Goal: Task Accomplishment & Management: Complete application form

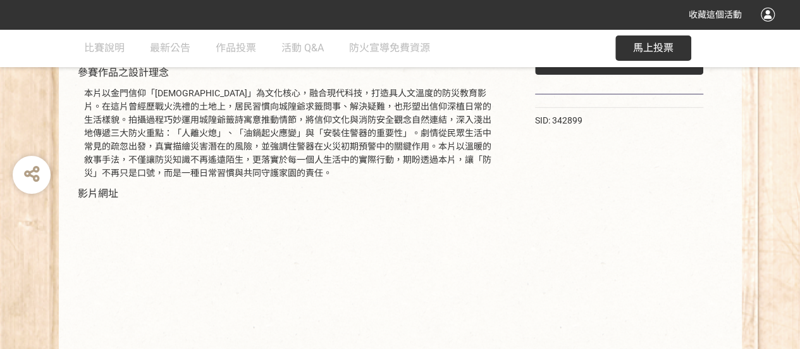
scroll to position [253, 0]
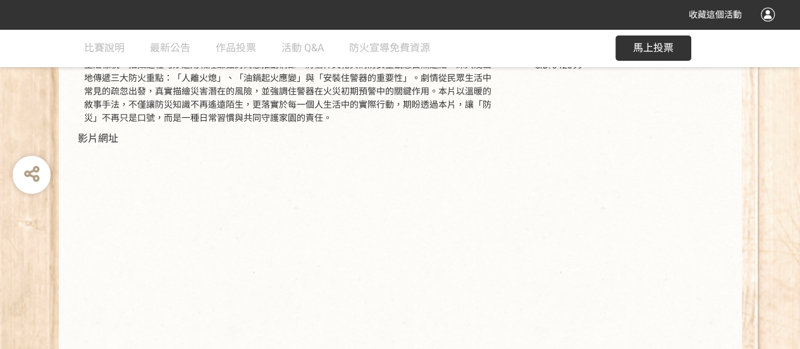
click at [641, 193] on div "189 票 投票 SID: 342899" at bounding box center [620, 180] width 220 height 435
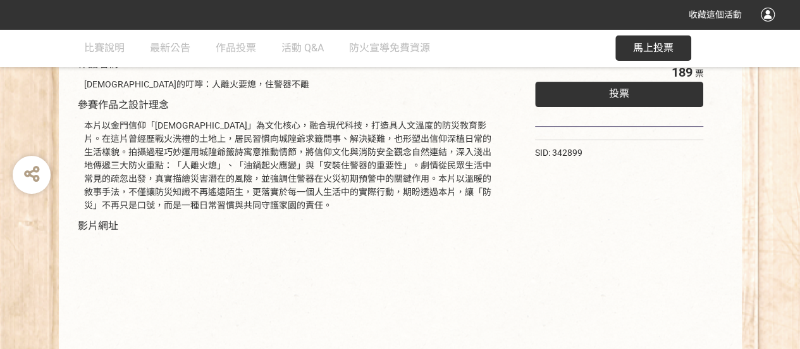
scroll to position [166, 0]
click at [633, 99] on div "投票" at bounding box center [619, 93] width 169 height 25
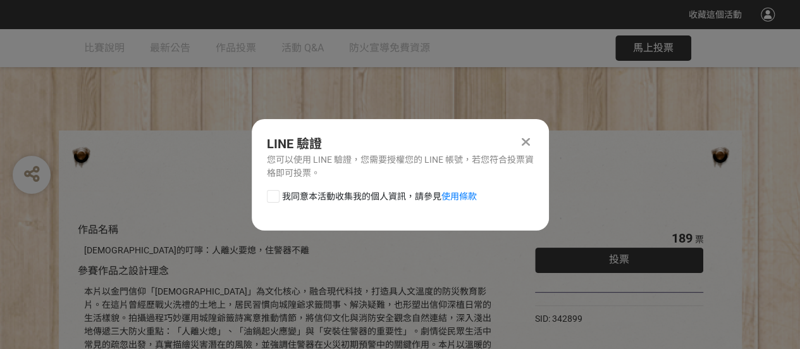
scroll to position [0, 0]
drag, startPoint x: 272, startPoint y: 196, endPoint x: 387, endPoint y: 198, distance: 115.2
click at [273, 196] on div at bounding box center [273, 196] width 13 height 13
checkbox input "true"
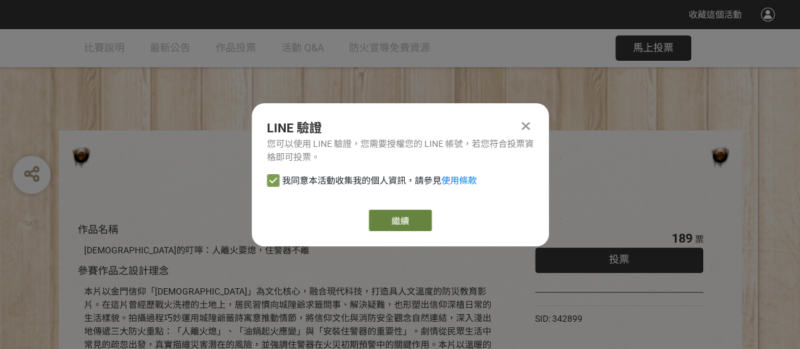
click at [405, 215] on link "繼續" at bounding box center [400, 220] width 63 height 22
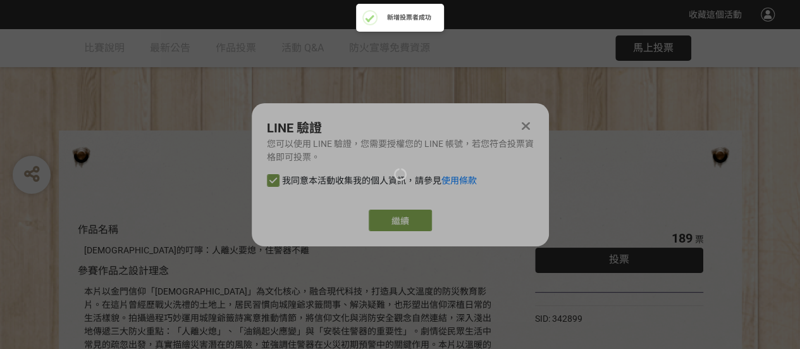
drag, startPoint x: 401, startPoint y: 219, endPoint x: 420, endPoint y: 218, distance: 19.0
click at [401, 218] on div at bounding box center [400, 174] width 800 height 349
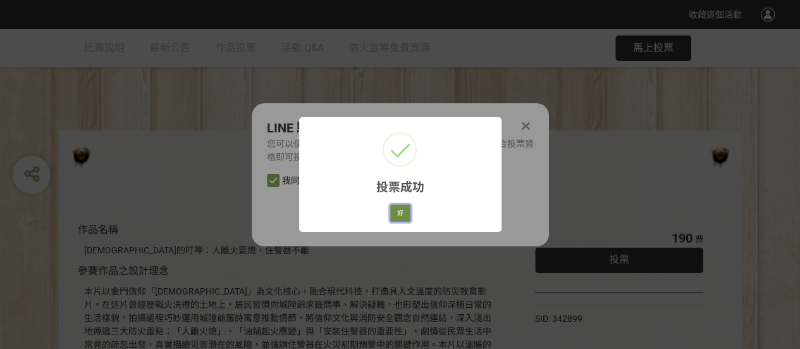
click at [396, 213] on button "好" at bounding box center [400, 213] width 20 height 18
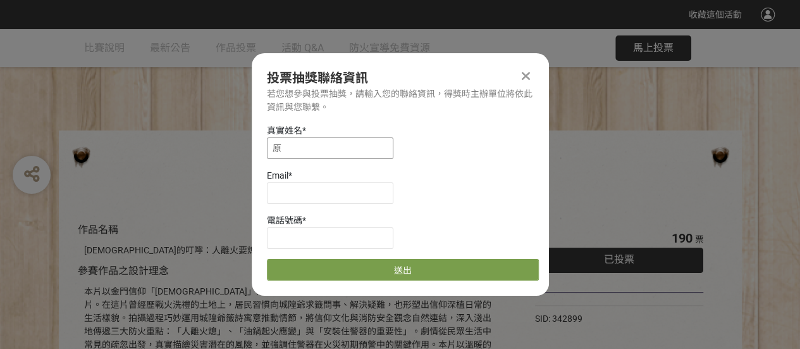
click at [275, 151] on input "原" at bounding box center [330, 148] width 127 height 22
type input "李宗原"
click at [282, 197] on input at bounding box center [330, 193] width 127 height 22
type input "[EMAIL_ADDRESS][DOMAIN_NAME]"
click at [302, 236] on input at bounding box center [330, 238] width 127 height 22
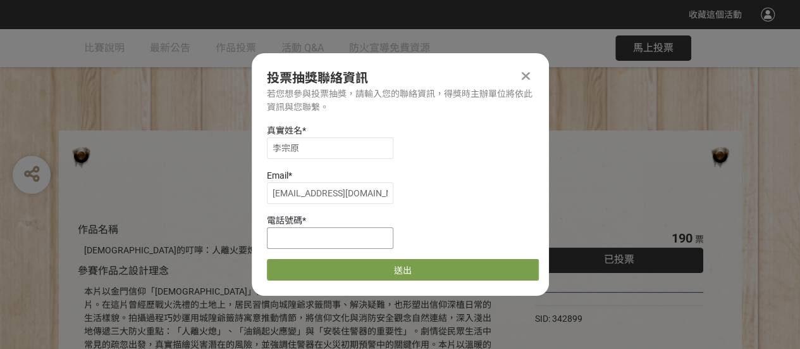
type input "0921200176"
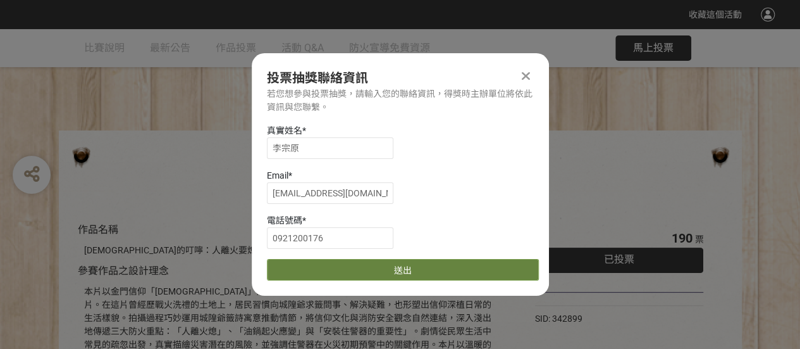
click at [416, 266] on button "送出" at bounding box center [403, 270] width 272 height 22
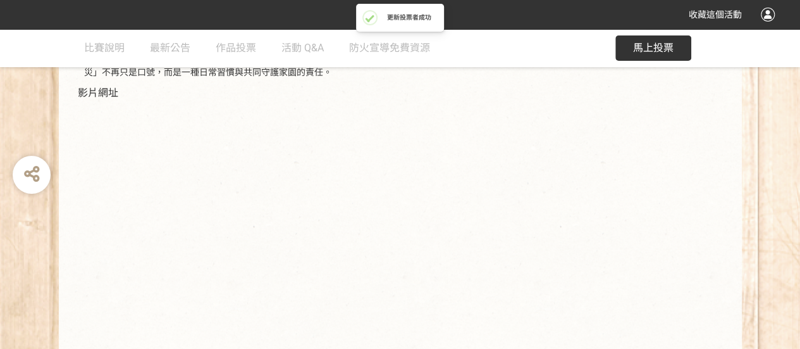
scroll to position [356, 0]
